Goal: Transaction & Acquisition: Subscribe to service/newsletter

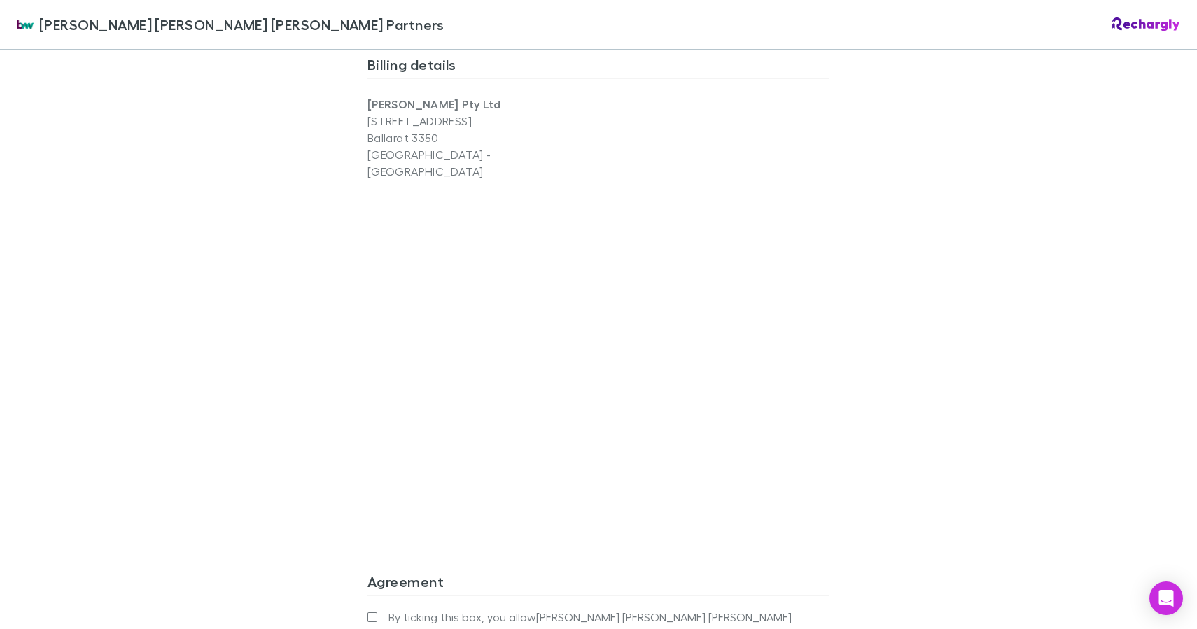
scroll to position [1565, 0]
click at [861, 542] on div "Brewster Walsh Waters Partners Brewster Walsh Waters Partners Software subscrip…" at bounding box center [598, 314] width 1197 height 629
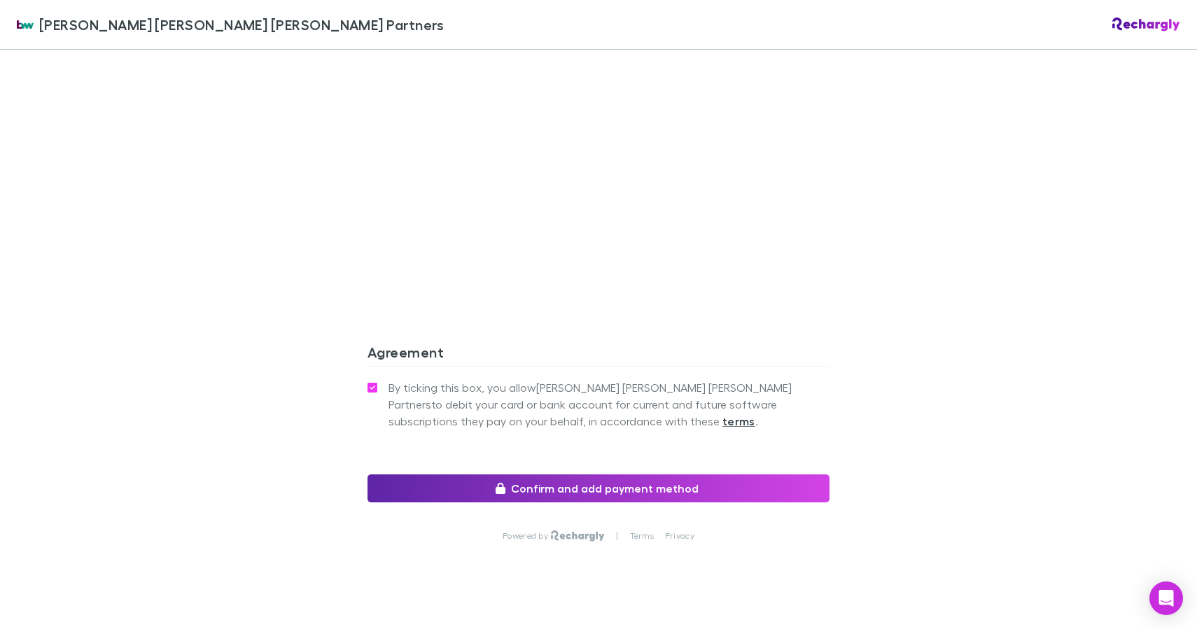
scroll to position [1783, 0]
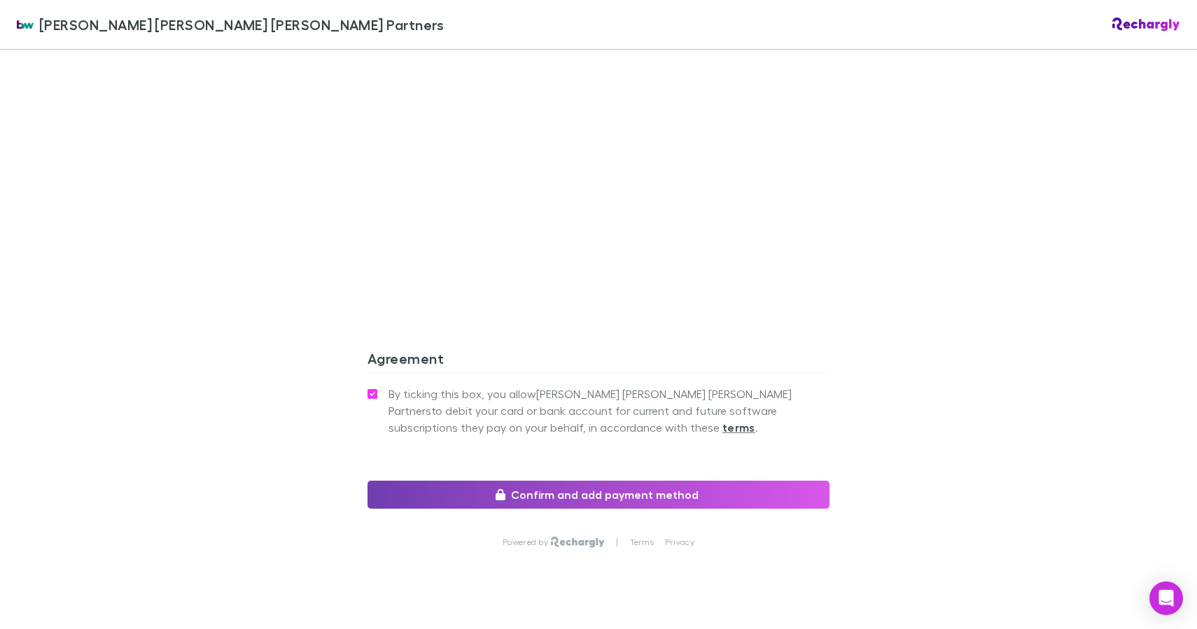
click at [626, 481] on button "Confirm and add payment method" at bounding box center [599, 495] width 462 height 28
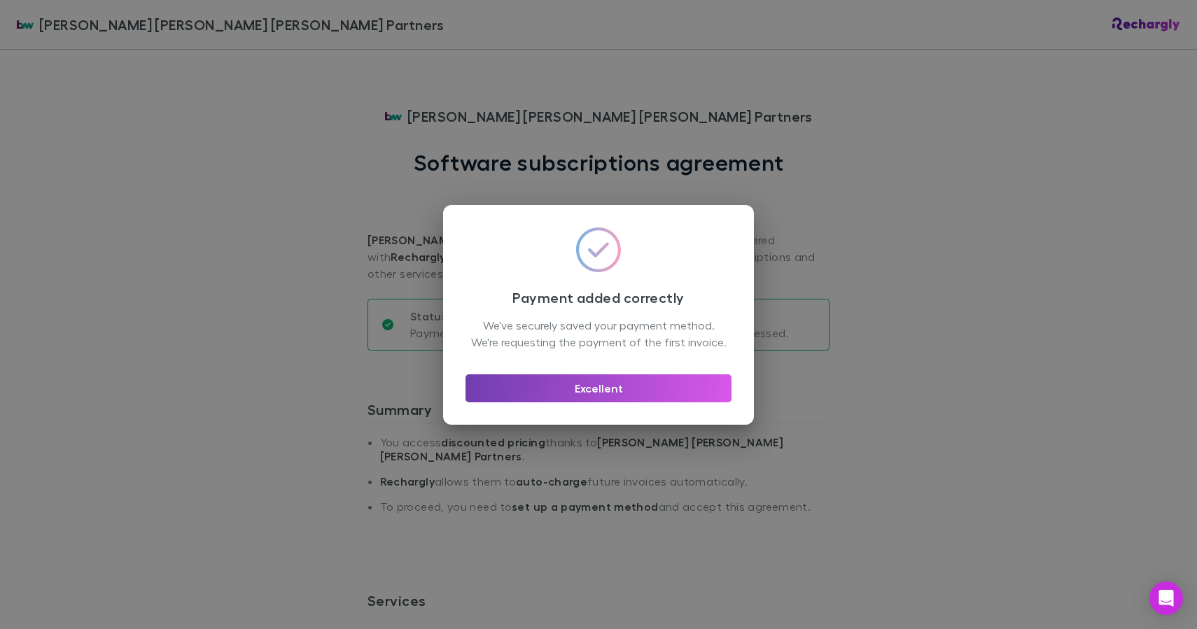
click at [661, 403] on button "Excellent" at bounding box center [599, 389] width 266 height 28
